Goal: Task Accomplishment & Management: Use online tool/utility

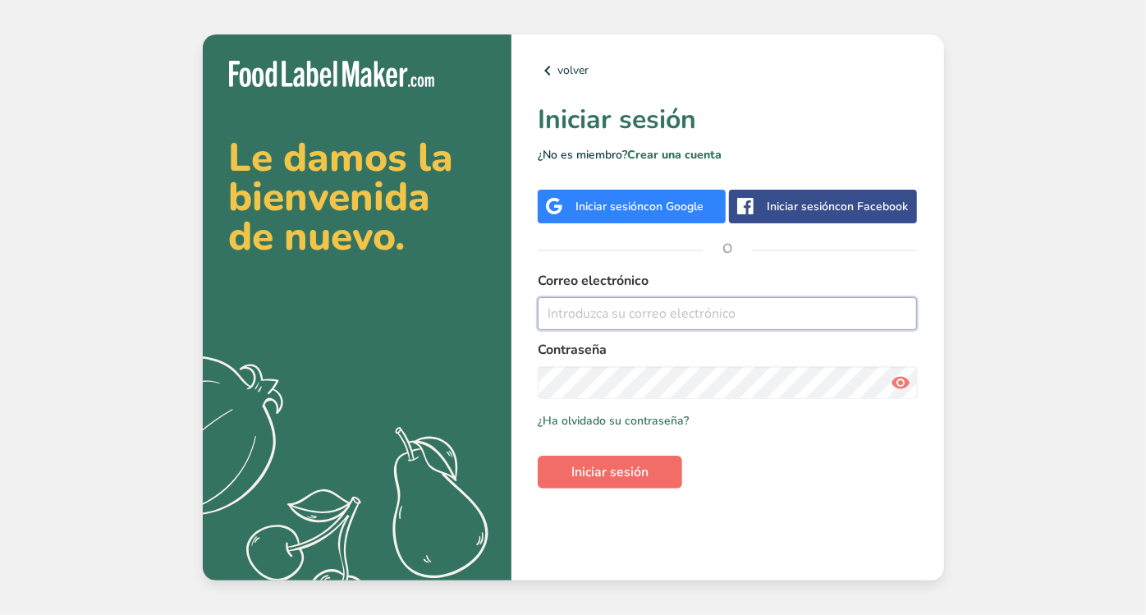
type input "[EMAIL_ADDRESS][DOMAIN_NAME]"
click at [643, 475] on span "Iniciar sesión" at bounding box center [609, 472] width 77 height 20
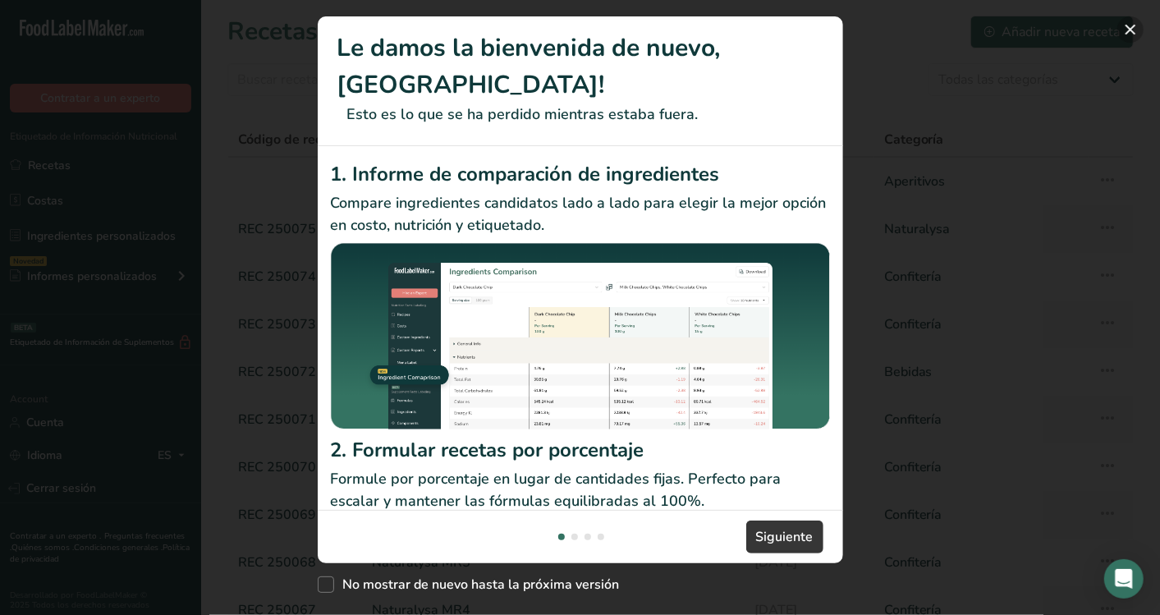
click at [1124, 28] on button "New Features" at bounding box center [1130, 29] width 26 height 26
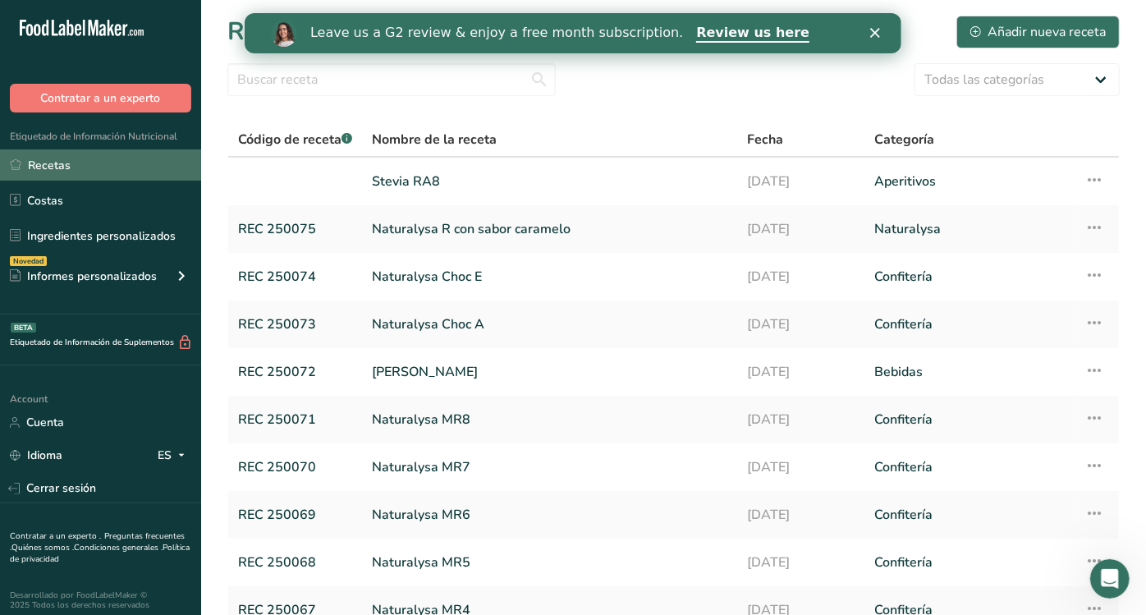
click at [143, 152] on link "Recetas" at bounding box center [100, 164] width 201 height 31
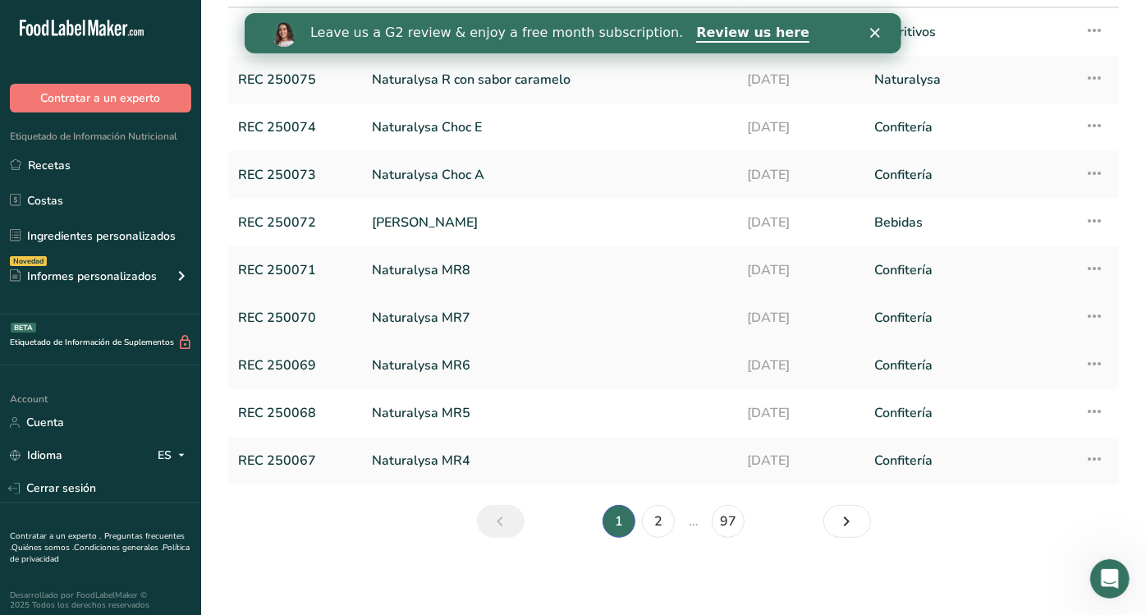
click at [441, 315] on link "Naturalysa MR7" at bounding box center [550, 317] width 356 height 34
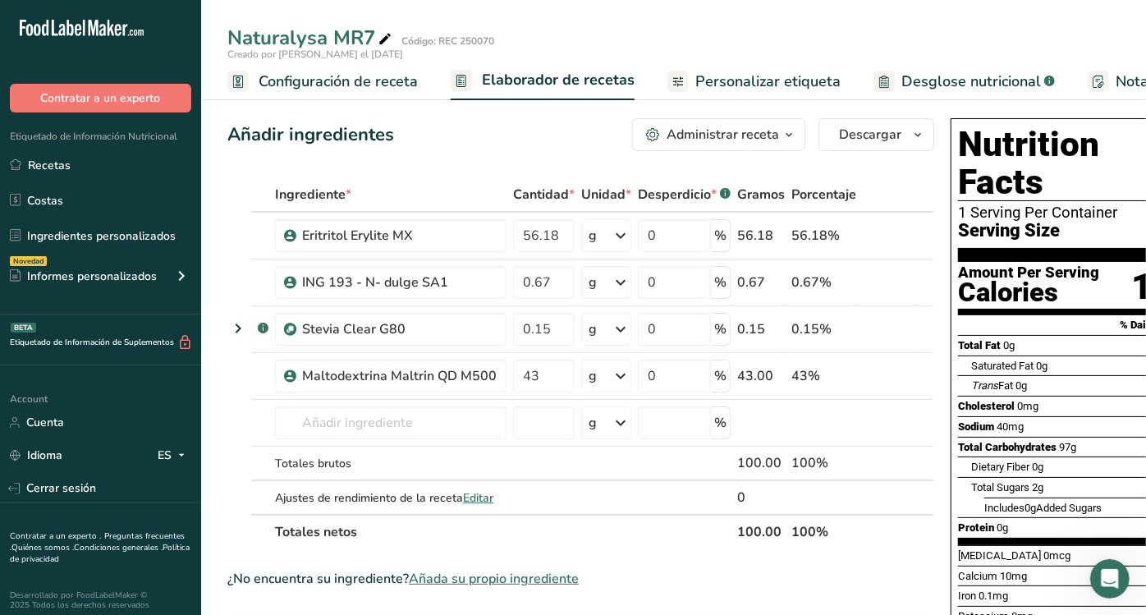
click at [763, 85] on span "Personalizar etiqueta" at bounding box center [767, 82] width 145 height 22
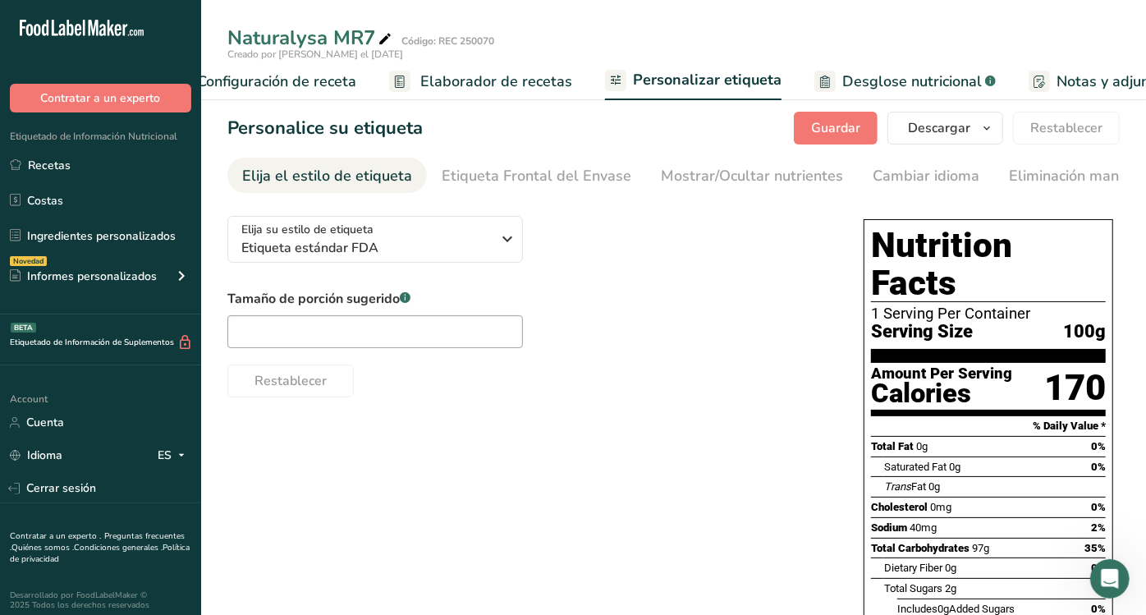
scroll to position [0, 299]
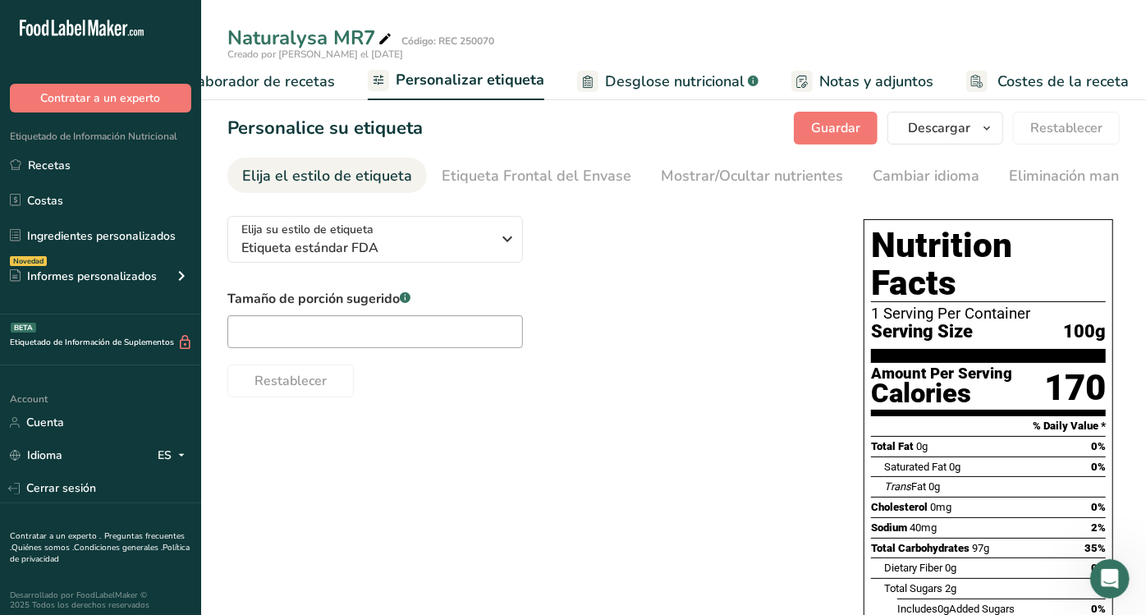
click at [330, 73] on ul "Configuración de receta Elaborador de recetas Personalizar etiqueta Desglose nu…" at bounding box center [531, 81] width 1259 height 39
click at [287, 75] on span "Elaborador de recetas" at bounding box center [259, 82] width 152 height 22
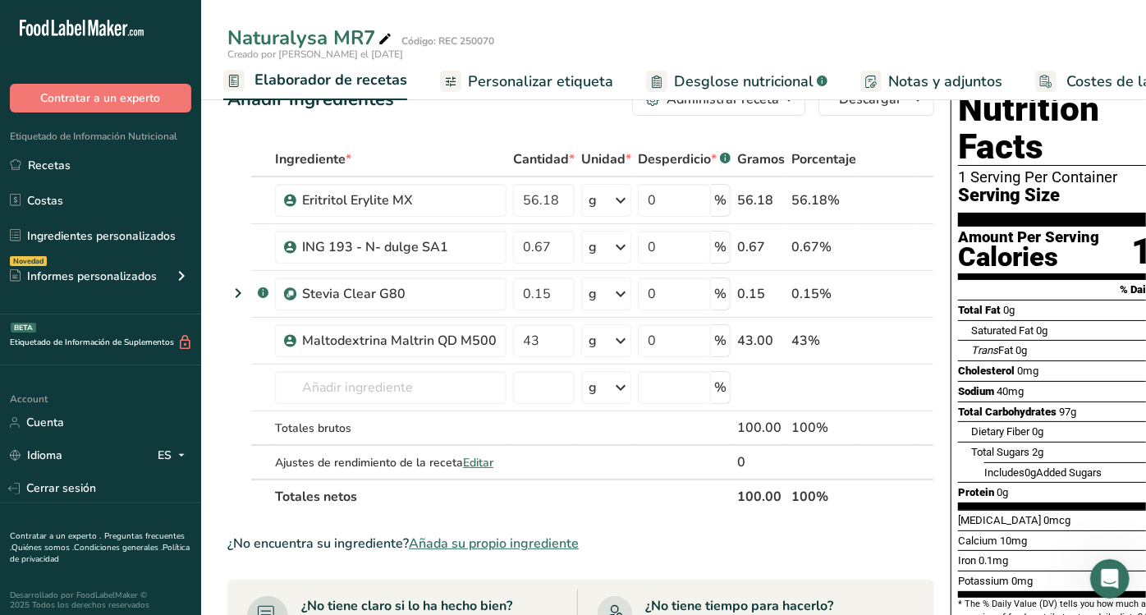
scroll to position [36, 0]
click at [740, 89] on span "Desglose nutricional" at bounding box center [744, 82] width 140 height 22
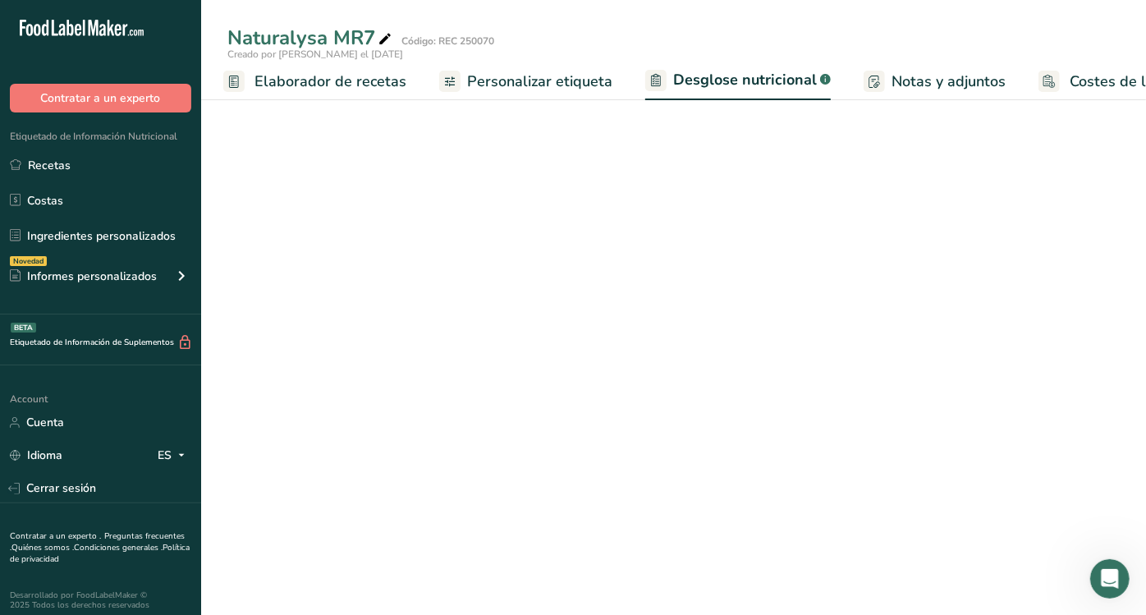
select select "Calories"
